Goal: Register for event/course

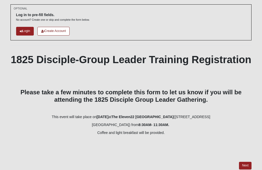
scroll to position [23, 0]
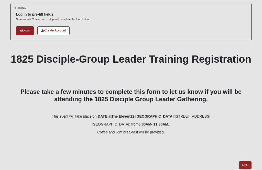
click at [244, 164] on link "Next" at bounding box center [245, 164] width 13 height 7
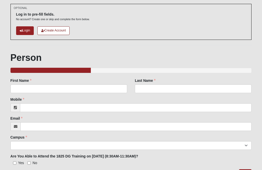
scroll to position [1, 0]
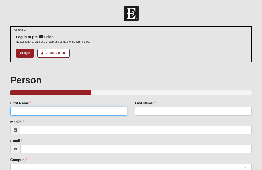
click at [61, 110] on input "First Name" at bounding box center [68, 111] width 117 height 9
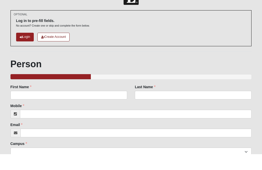
click at [27, 49] on link "Login" at bounding box center [25, 53] width 18 height 8
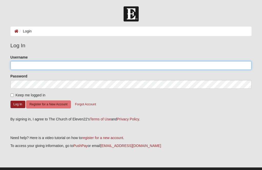
click at [105, 66] on input "Username" at bounding box center [130, 65] width 241 height 9
type input "Slyguygator"
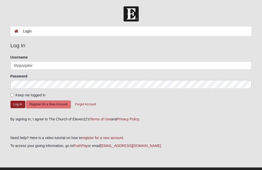
click at [18, 104] on button "Log In" at bounding box center [17, 104] width 15 height 7
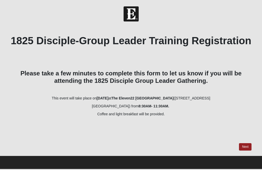
click at [245, 145] on link "Next" at bounding box center [245, 146] width 13 height 7
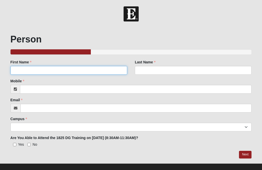
click at [89, 70] on input "First Name" at bounding box center [68, 70] width 117 height 9
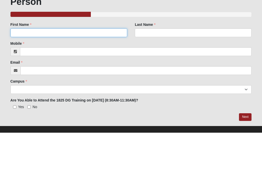
type input "Brian"
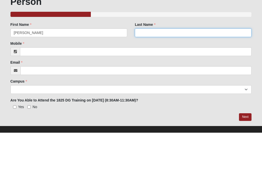
type input "Andrew"
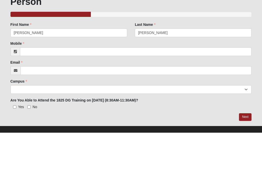
scroll to position [7, 0]
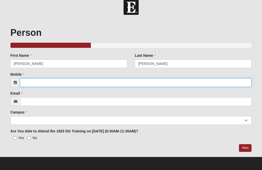
click at [105, 82] on input "Mobile" at bounding box center [136, 82] width 232 height 9
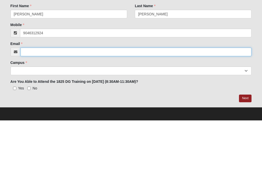
click at [67, 97] on input "Email" at bounding box center [135, 101] width 231 height 9
type input "(904) 631-2924"
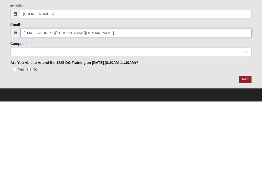
type input "briab.andrew@comcast.net"
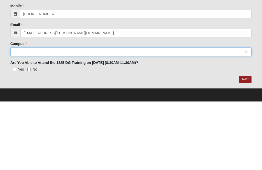
click at [93, 116] on select "Arlington Baymeadows Eleven22 Online Fleming Island Jesup Mandarin North Jax Or…" at bounding box center [130, 120] width 241 height 9
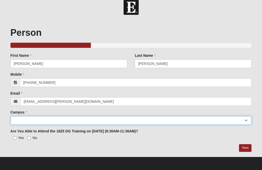
select select "21"
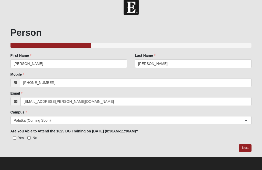
click at [31, 136] on input "No" at bounding box center [28, 137] width 3 height 3
checkbox input "true"
click at [243, 147] on link "Next" at bounding box center [245, 147] width 13 height 7
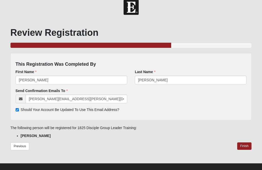
click at [244, 146] on link "Finish" at bounding box center [244, 145] width 15 height 7
